Goal: Task Accomplishment & Management: Complete application form

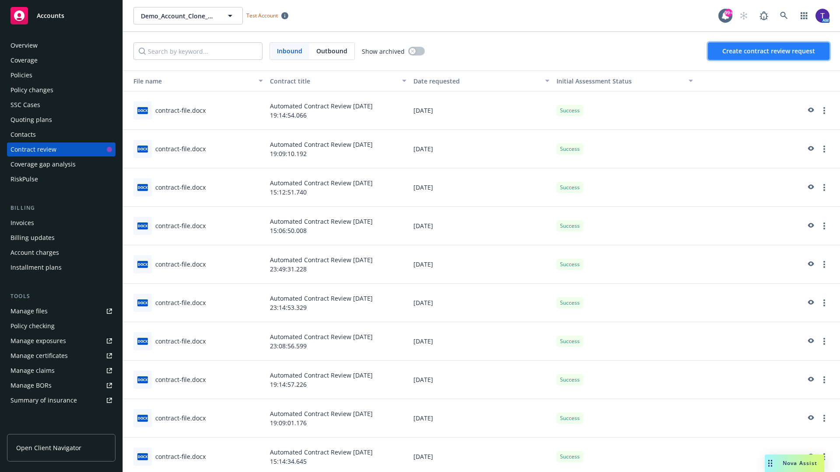
click at [769, 51] on span "Create contract review request" at bounding box center [768, 51] width 93 height 8
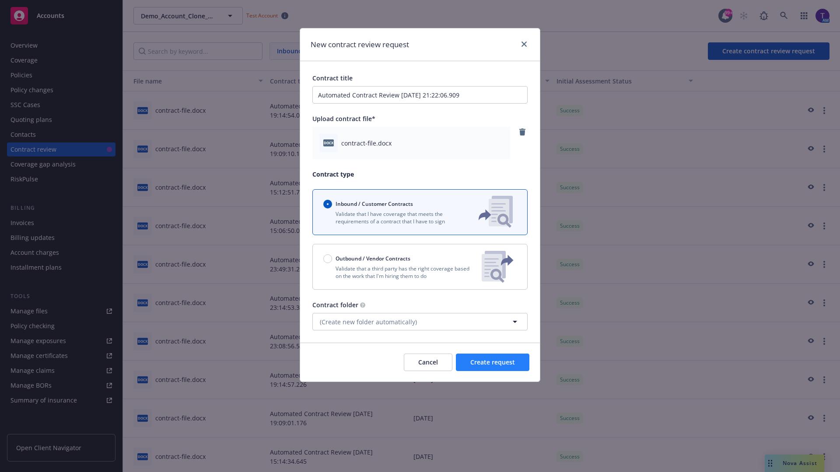
type input "Automated Contract Review [DATE] 21:22:06.909"
click at [492, 363] on span "Create request" at bounding box center [492, 362] width 45 height 8
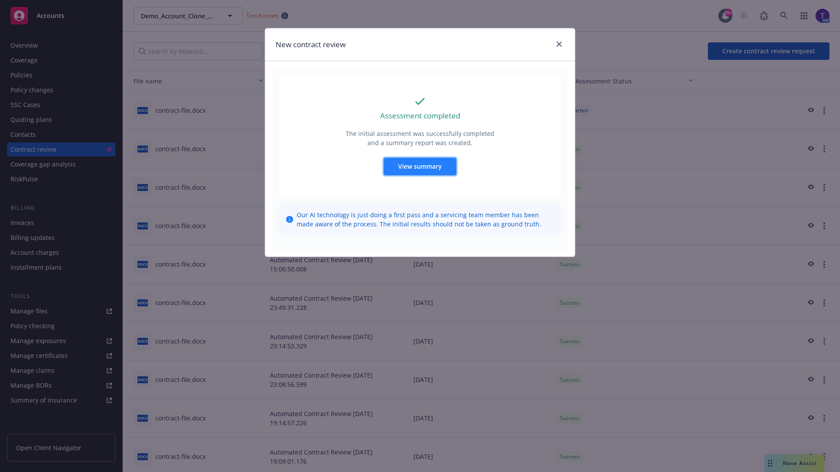
click at [419, 166] on span "View summary" at bounding box center [420, 166] width 44 height 8
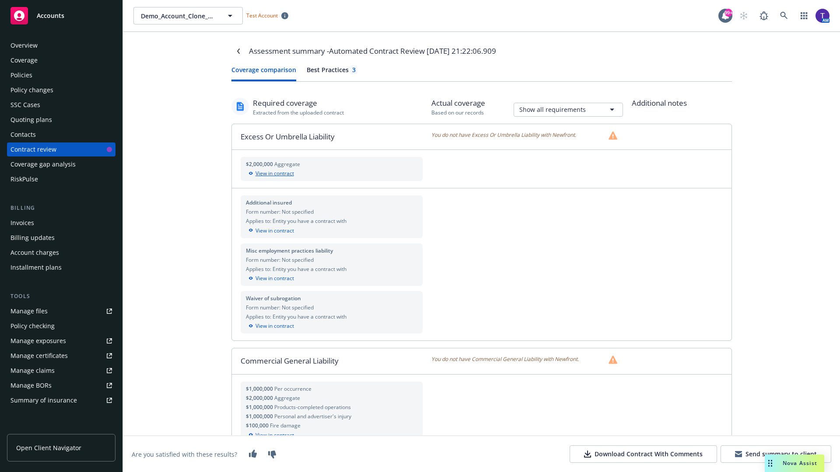
click at [331, 174] on div "View in contract" at bounding box center [332, 174] width 172 height 8
